Goal: Task Accomplishment & Management: Manage account settings

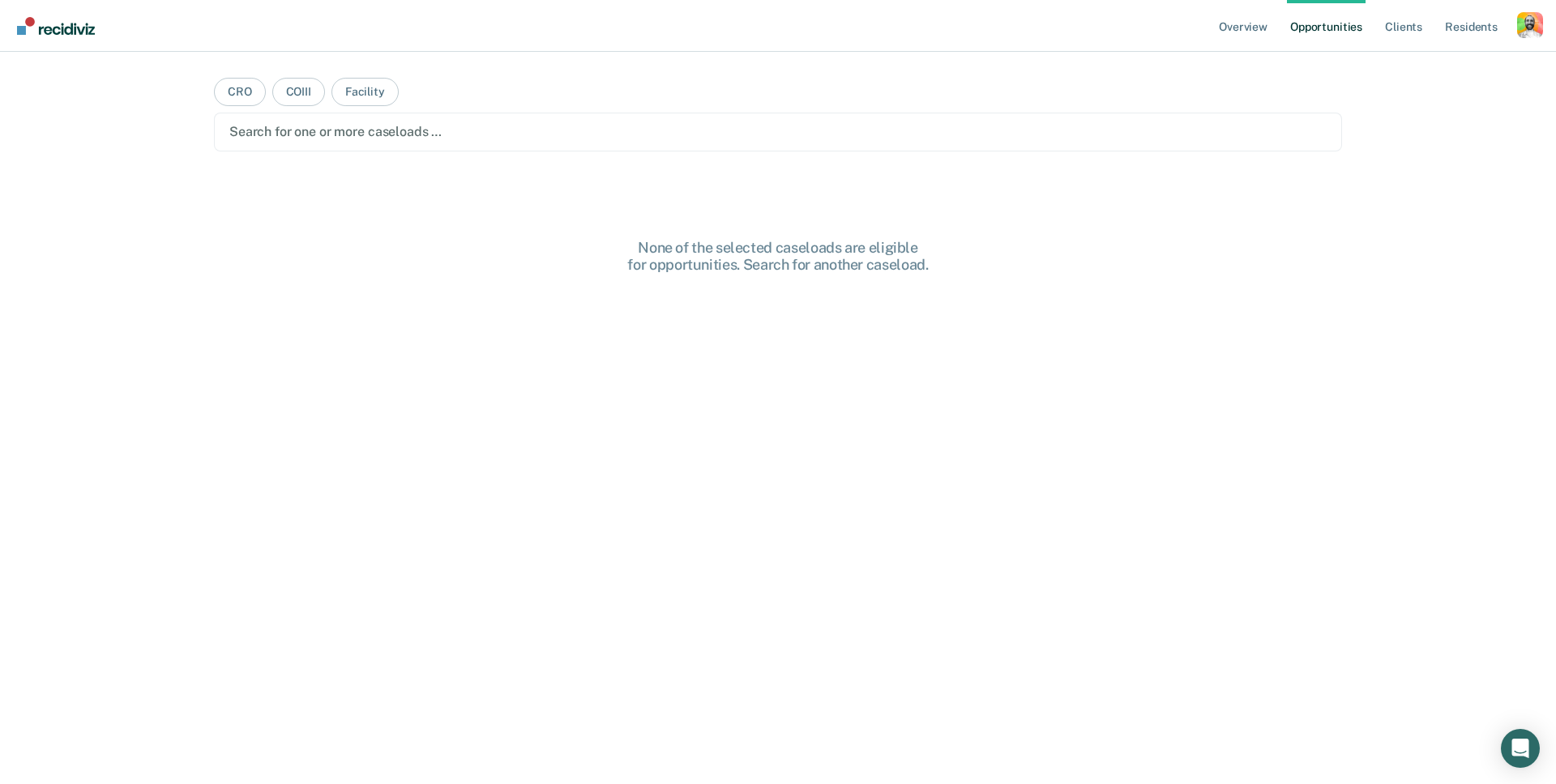
click at [1539, 28] on div "Profile dropdown button" at bounding box center [1530, 25] width 26 height 26
click at [1233, 96] on main "CRO COIII Facility Search for one or more caseloads … None of the selected case…" at bounding box center [778, 398] width 1167 height 693
click at [1524, 31] on div "Profile dropdown button" at bounding box center [1530, 25] width 26 height 26
click at [1410, 67] on link "Profile" at bounding box center [1465, 66] width 130 height 14
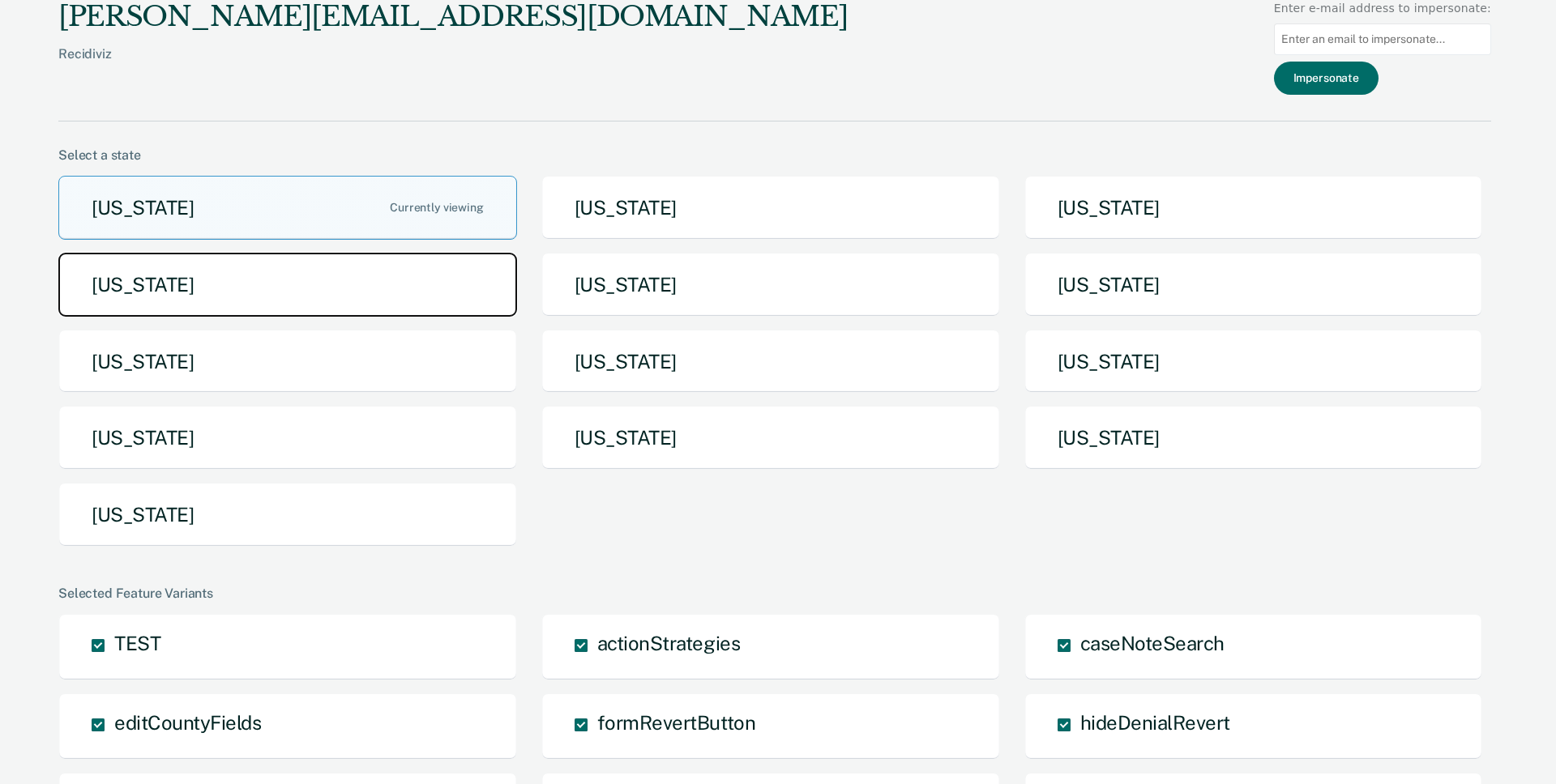
click at [377, 287] on button "[US_STATE]" at bounding box center [288, 285] width 459 height 64
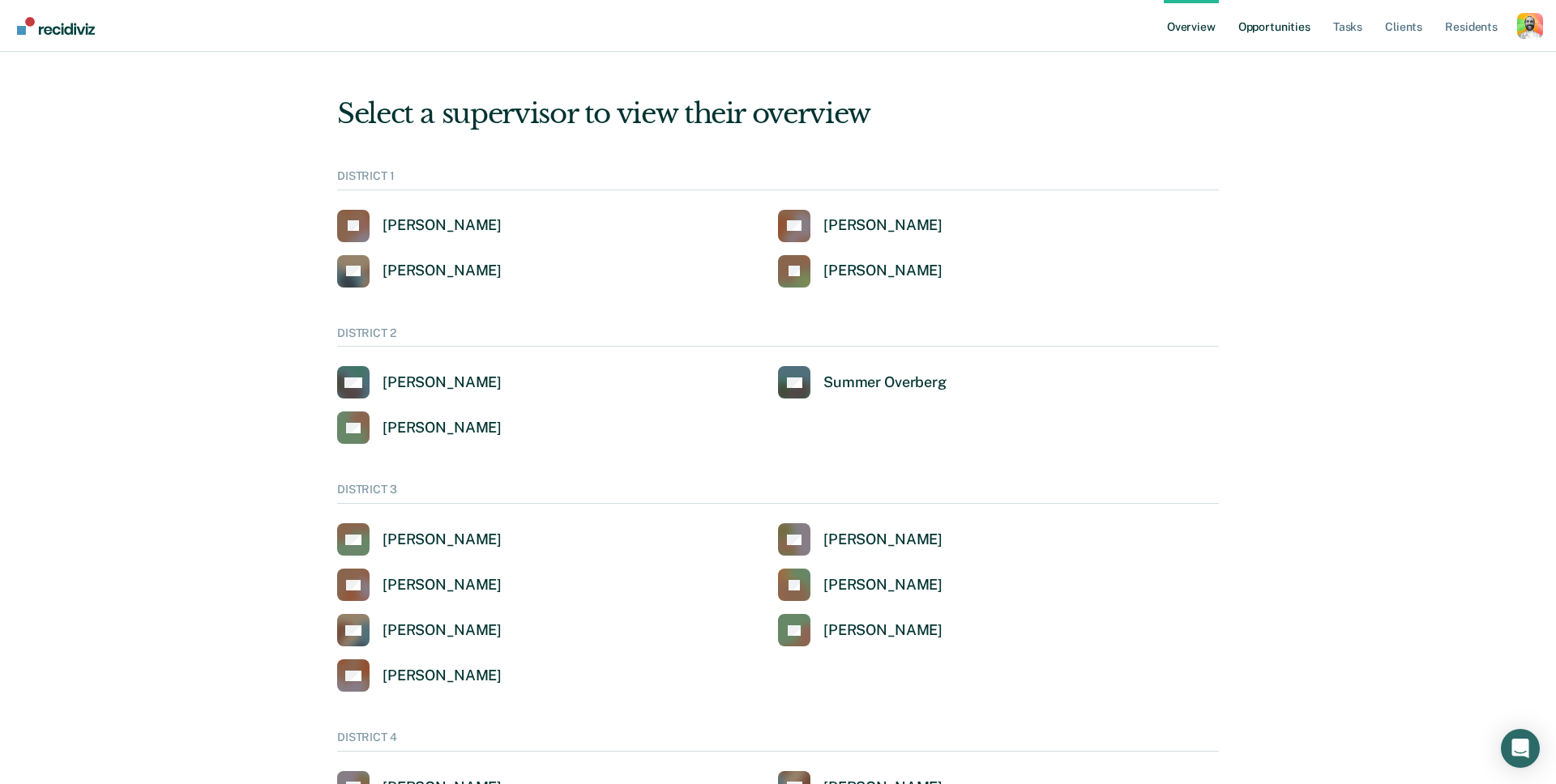
click at [1280, 25] on link "Opportunities" at bounding box center [1274, 25] width 79 height 52
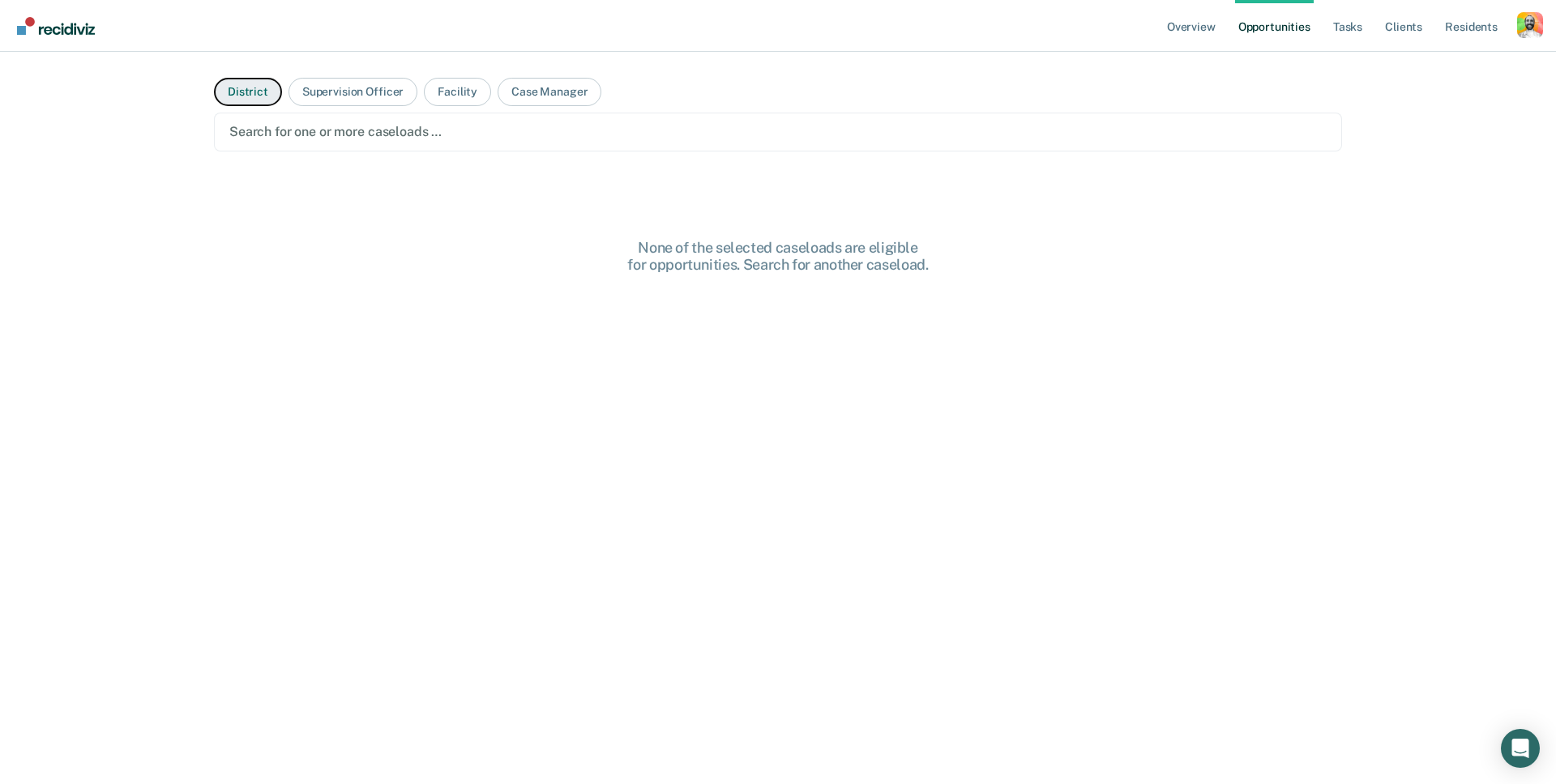
click at [252, 93] on button "District" at bounding box center [248, 91] width 68 height 28
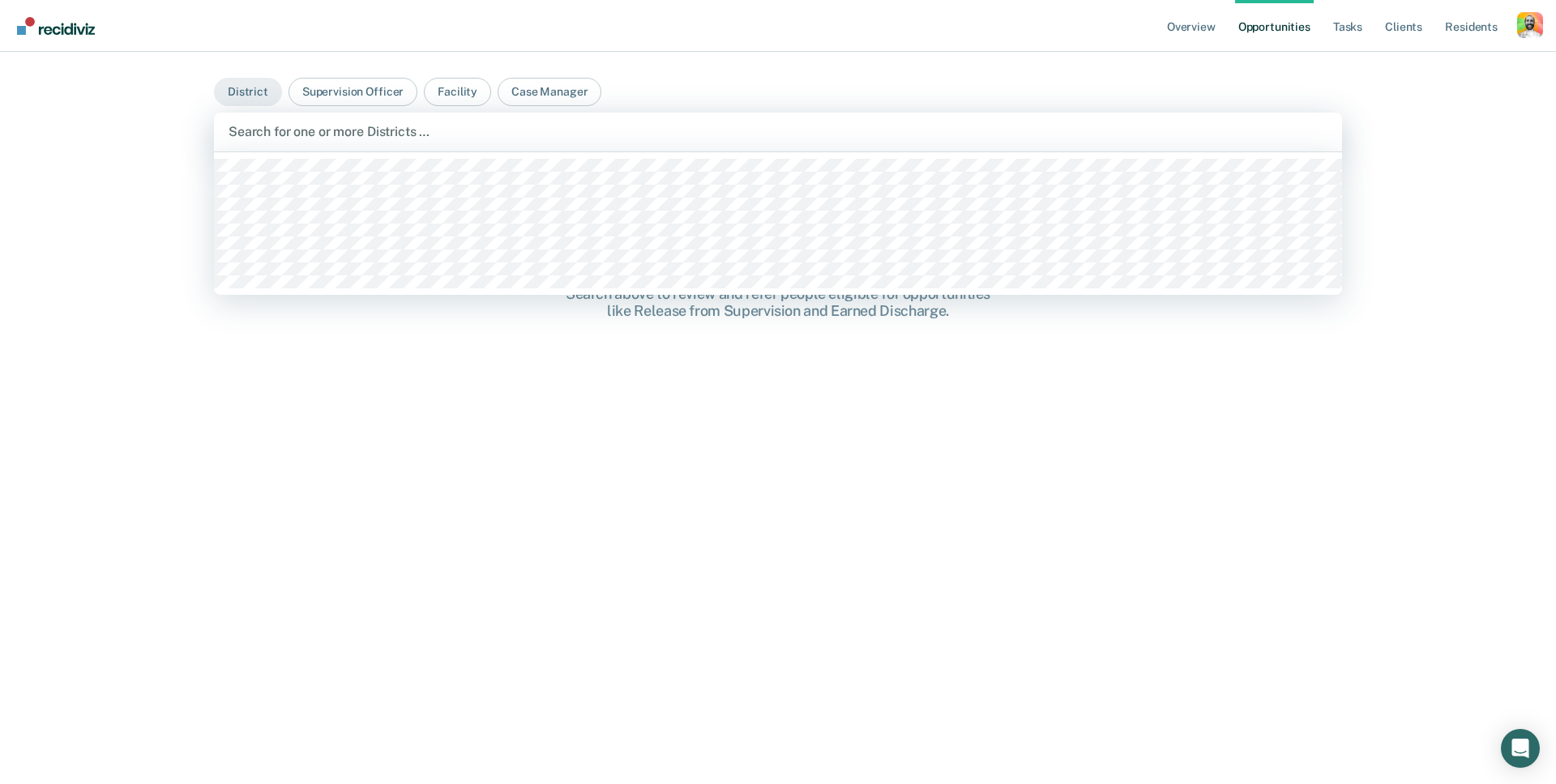
click at [294, 132] on div at bounding box center [778, 131] width 1099 height 19
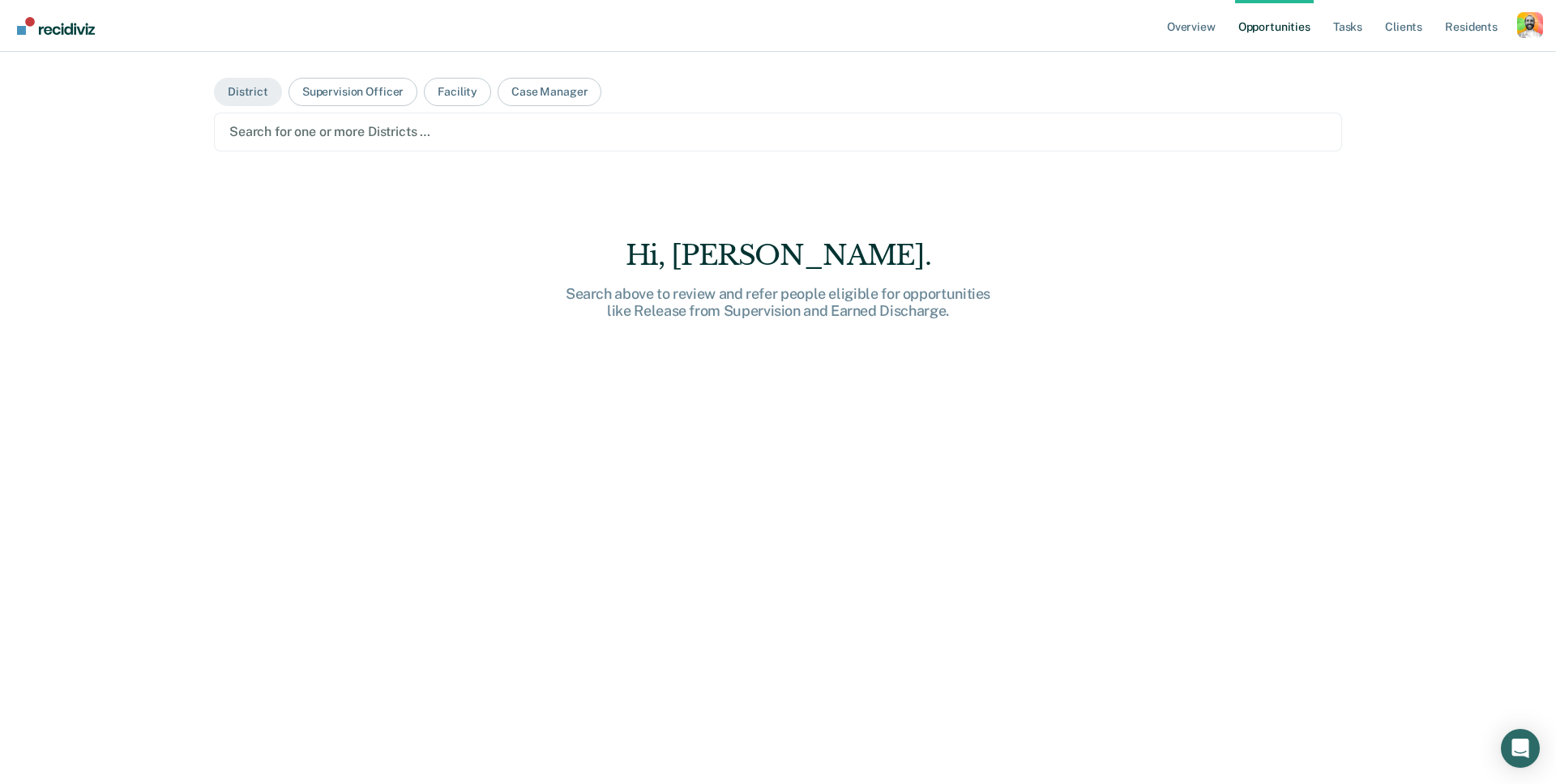
click at [294, 132] on div at bounding box center [778, 131] width 1098 height 19
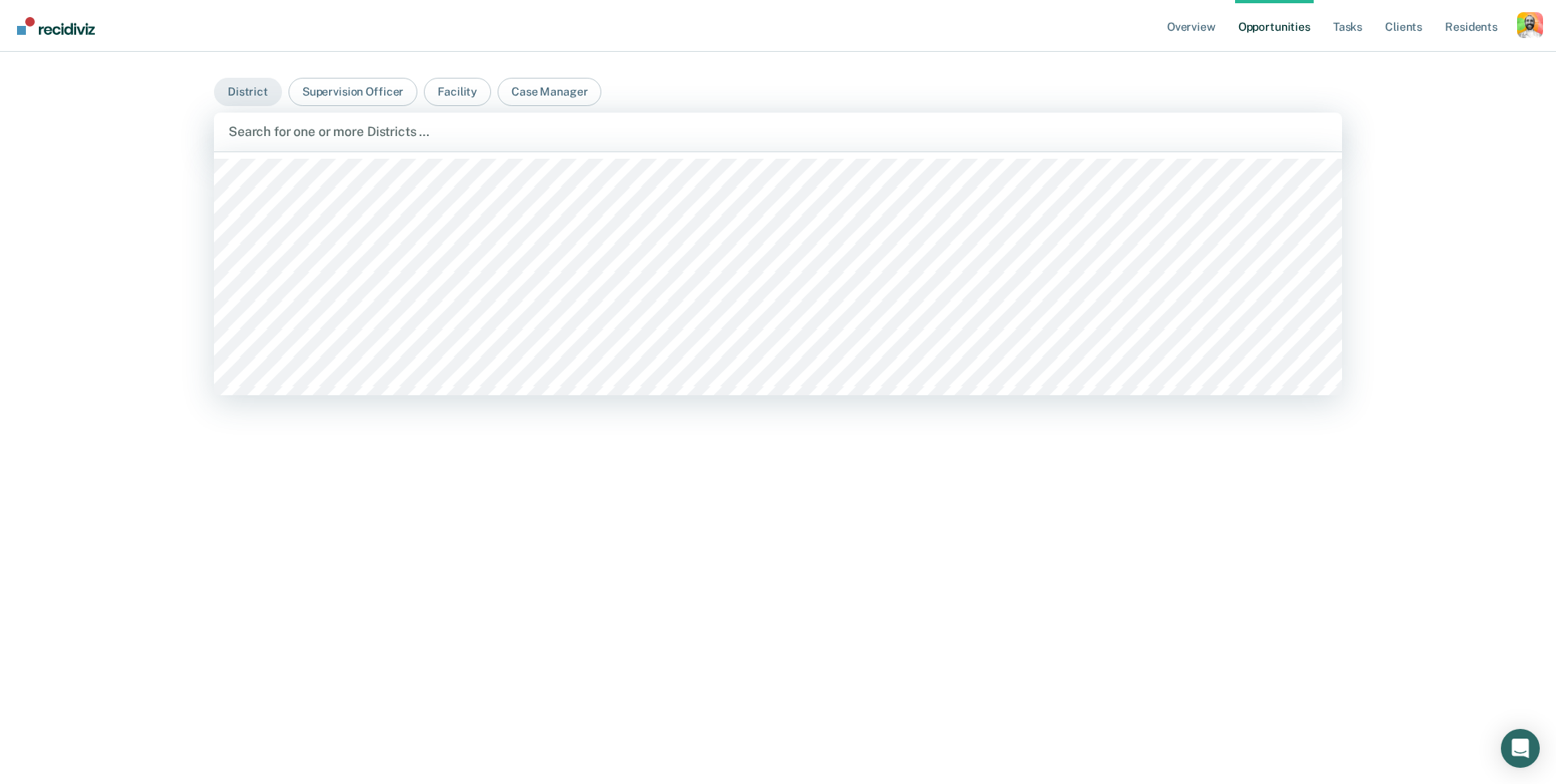
click at [424, 151] on div "Search for one or more Districts …" at bounding box center [778, 132] width 1128 height 39
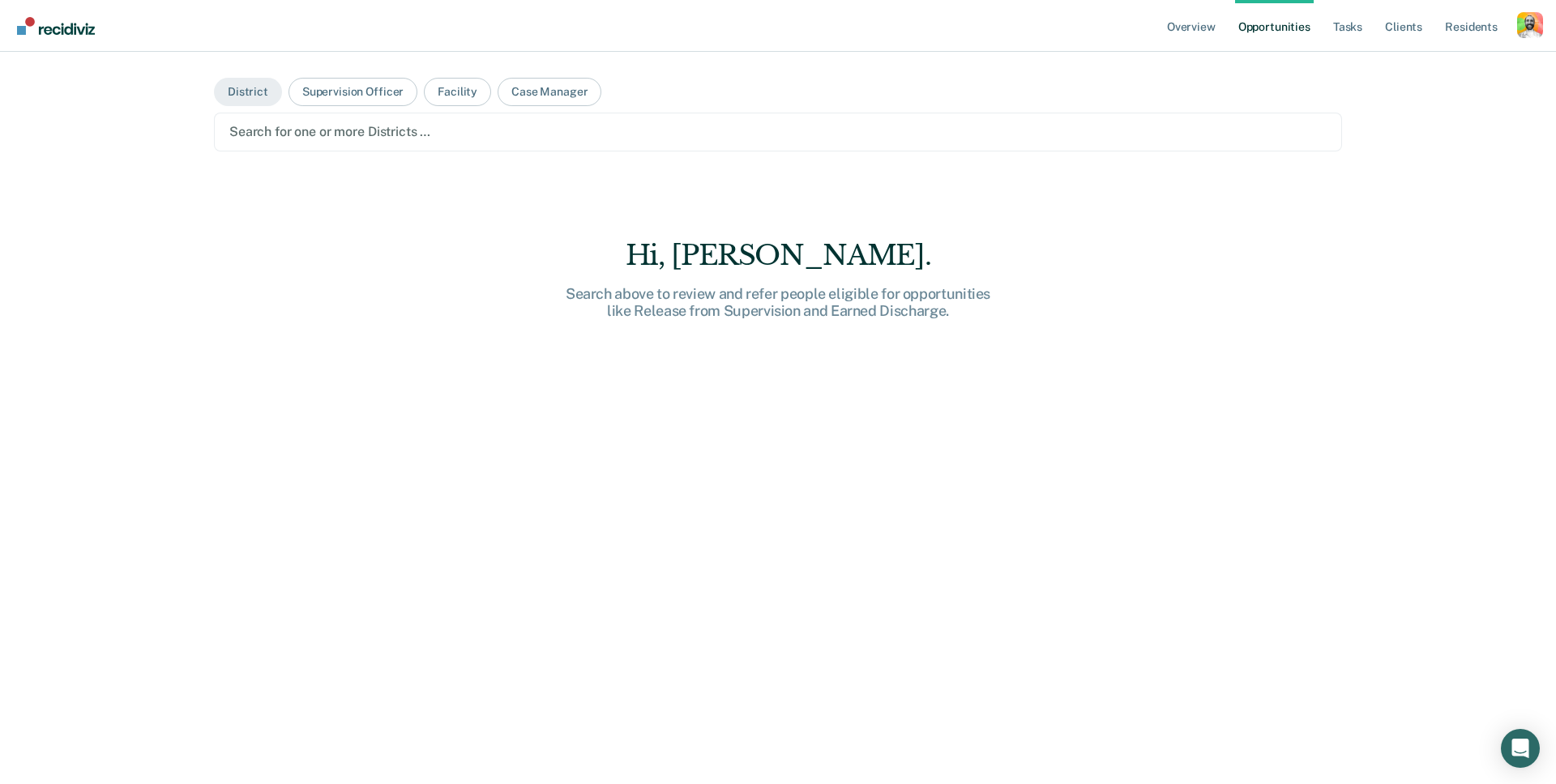
click at [375, 135] on div at bounding box center [778, 131] width 1098 height 19
